Goal: Task Accomplishment & Management: Manage account settings

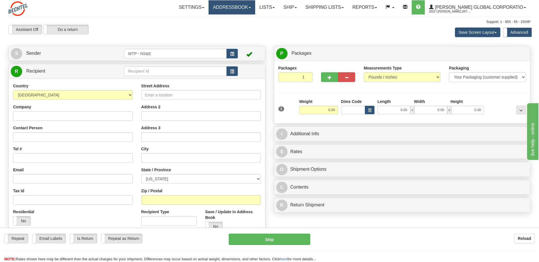
click at [241, 10] on link "Addressbook" at bounding box center [231, 7] width 47 height 14
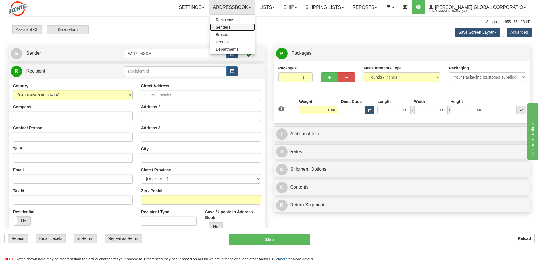
click at [230, 25] on span "Senders" at bounding box center [223, 27] width 15 height 5
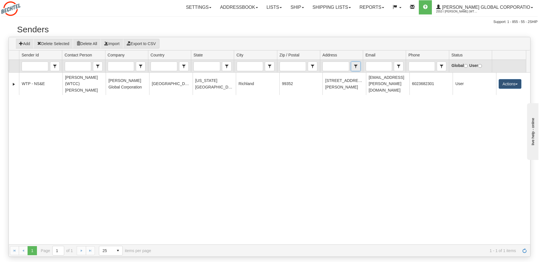
click at [357, 65] on span "select" at bounding box center [355, 66] width 9 height 9
click at [347, 45] on div "Add Delete Selected Delete All Import Export to CSV" at bounding box center [269, 44] width 517 height 10
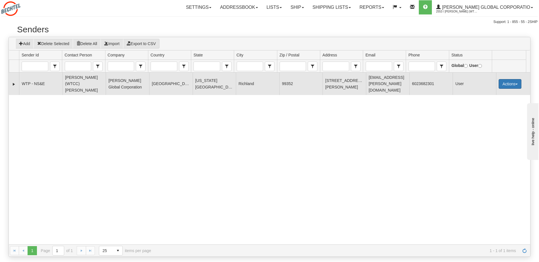
drag, startPoint x: 502, startPoint y: 83, endPoint x: 496, endPoint y: 82, distance: 6.3
click at [503, 83] on button "Actions" at bounding box center [509, 84] width 23 height 10
click at [484, 91] on link "Edit" at bounding box center [497, 94] width 45 height 7
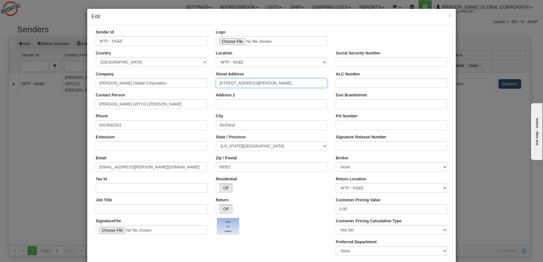
drag, startPoint x: 277, startPoint y: 83, endPoint x: 198, endPoint y: 84, distance: 79.0
click at [198, 84] on div "Company Bechtel Global Corporation Street Address 2435 Stevens Center Place ALC…" at bounding box center [271, 81] width 360 height 21
type input "450 Hills St."
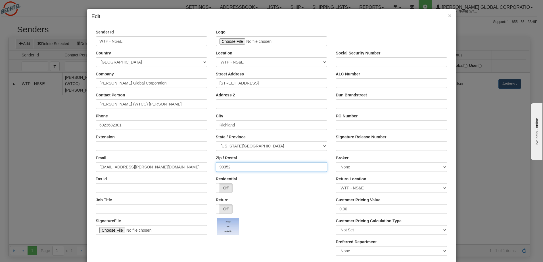
drag, startPoint x: 230, startPoint y: 170, endPoint x: 226, endPoint y: 169, distance: 4.6
click at [226, 169] on input "99352" at bounding box center [272, 167] width 112 height 10
type input "99354"
click at [250, 115] on div "City Richland" at bounding box center [272, 121] width 112 height 17
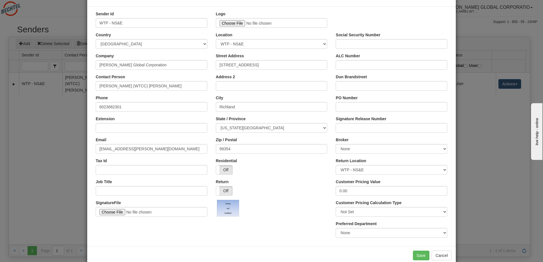
scroll to position [28, 0]
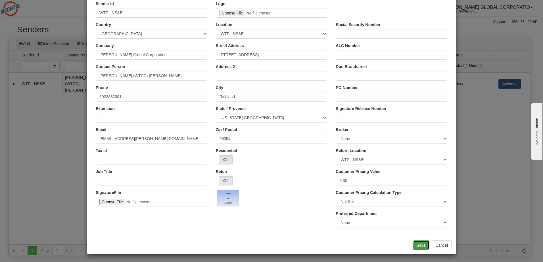
click at [418, 246] on button "Save" at bounding box center [421, 246] width 16 height 10
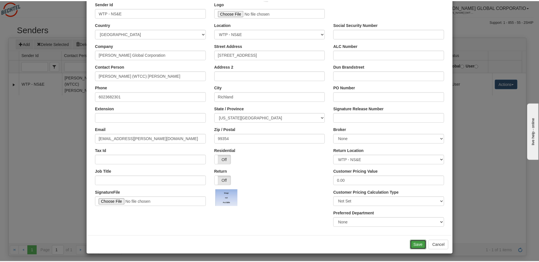
scroll to position [0, 0]
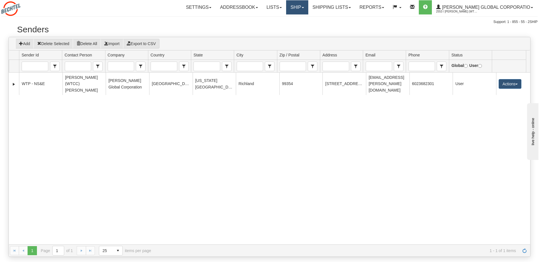
click at [308, 10] on link "Ship" at bounding box center [297, 7] width 22 height 14
click at [288, 20] on span "Ship Screen" at bounding box center [280, 20] width 22 height 5
